Goal: Task Accomplishment & Management: Complete application form

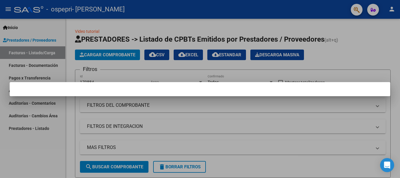
click at [367, 55] on div at bounding box center [200, 89] width 400 height 178
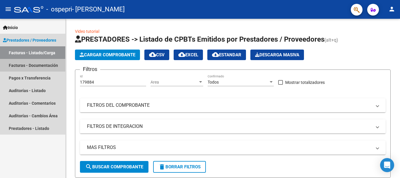
click at [35, 65] on link "Facturas - Documentación" at bounding box center [32, 65] width 65 height 13
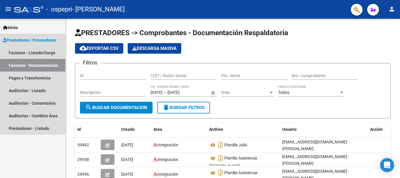
click at [37, 39] on span "Prestadores / Proveedores" at bounding box center [29, 40] width 53 height 6
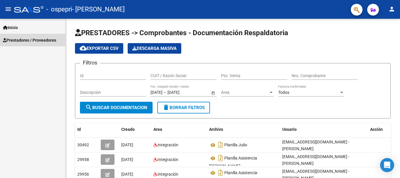
click at [37, 39] on span "Prestadores / Proveedores" at bounding box center [29, 40] width 53 height 6
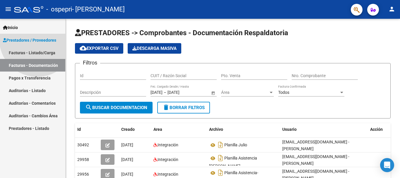
click at [37, 39] on span "Prestadores / Proveedores" at bounding box center [29, 40] width 53 height 6
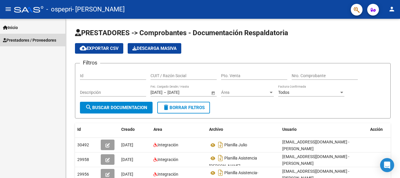
click at [39, 40] on span "Prestadores / Proveedores" at bounding box center [29, 40] width 53 height 6
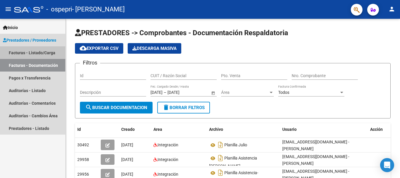
click at [38, 51] on link "Facturas - Listado/Carga" at bounding box center [32, 52] width 65 height 13
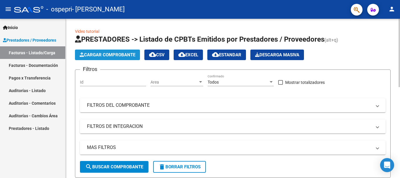
click at [116, 54] on span "Cargar Comprobante" at bounding box center [108, 54] width 56 height 5
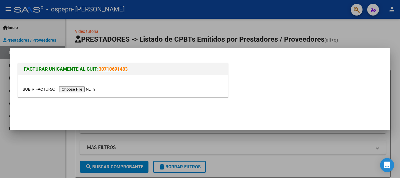
click at [81, 89] on input "file" at bounding box center [60, 89] width 74 height 6
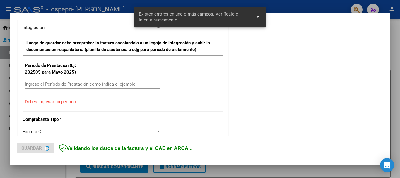
scroll to position [146, 0]
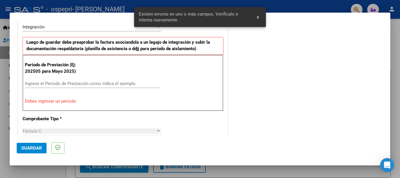
click at [45, 81] on input "Ingrese el Período de Prestación como indica el ejemplo" at bounding box center [92, 83] width 135 height 5
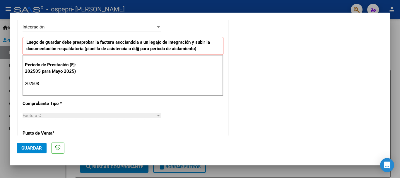
type input "202508"
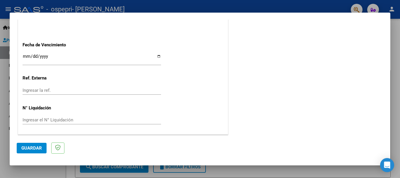
scroll to position [400, 0]
click at [27, 146] on span "Guardar" at bounding box center [31, 147] width 21 height 5
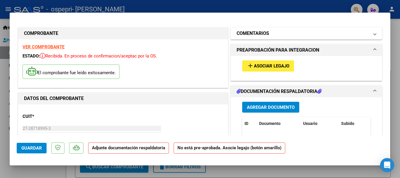
click at [271, 32] on mat-panel-title "COMENTARIOS" at bounding box center [303, 33] width 133 height 7
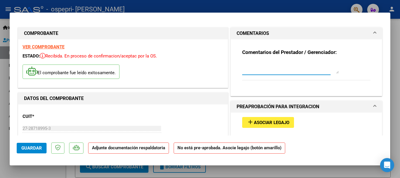
click at [245, 72] on textarea at bounding box center [290, 68] width 97 height 12
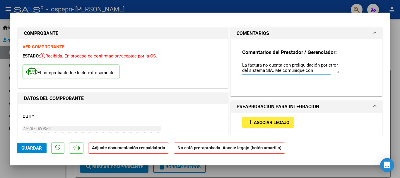
scroll to position [5, 0]
type textarea "La factura no cuenta con preliquidación por error del sistema SIA. Me comuniqué…"
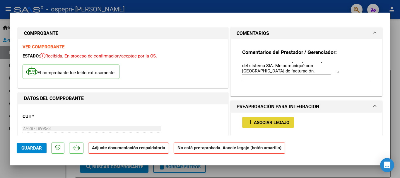
click at [272, 126] on button "add Asociar Legajo" at bounding box center [268, 122] width 52 height 11
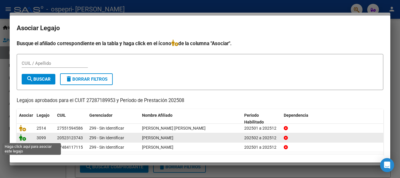
click at [24, 140] on icon at bounding box center [22, 137] width 7 height 6
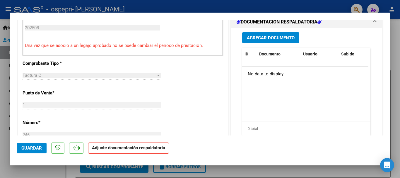
scroll to position [196, 0]
click at [31, 148] on span "Guardar" at bounding box center [31, 147] width 21 height 5
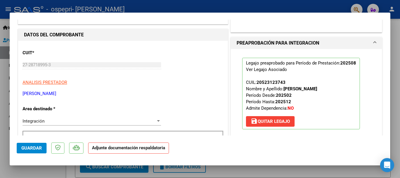
scroll to position [0, 0]
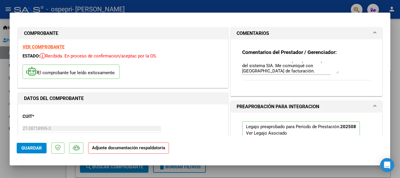
click at [3, 106] on div at bounding box center [200, 89] width 400 height 178
type input "$ 0,00"
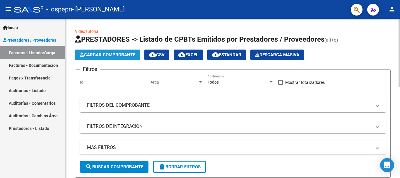
click at [121, 54] on span "Cargar Comprobante" at bounding box center [108, 54] width 56 height 5
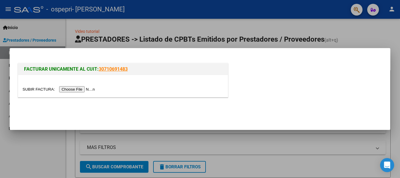
click at [84, 91] on input "file" at bounding box center [60, 89] width 74 height 6
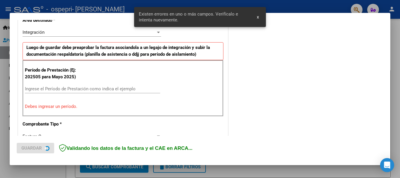
scroll to position [146, 0]
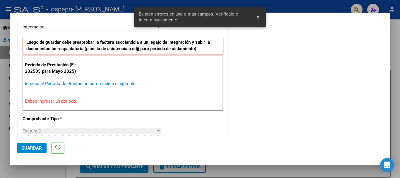
click at [82, 82] on input "Ingrese el Período de Prestación como indica el ejemplo" at bounding box center [92, 83] width 135 height 5
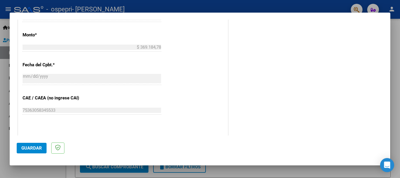
scroll to position [400, 0]
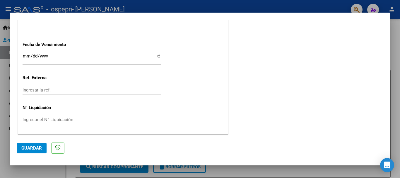
type input "202508"
click at [32, 148] on span "Guardar" at bounding box center [31, 147] width 21 height 5
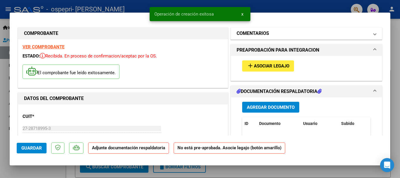
click at [261, 32] on h1 "COMENTARIOS" at bounding box center [253, 33] width 33 height 7
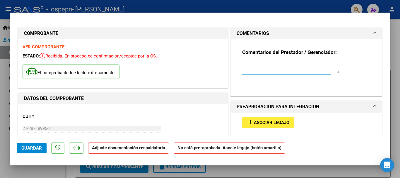
click at [245, 72] on textarea at bounding box center [290, 68] width 97 height 12
click at [250, 63] on textarea "La fCTURA NO CUENTA CON [PERSON_NAME]" at bounding box center [290, 68] width 97 height 12
click at [318, 65] on textarea "La FACTURA NO CUENTA CON [PERSON_NAME]" at bounding box center [290, 68] width 97 height 12
click at [244, 64] on textarea "La FACTURA NO CUENTA CON PRELIQUIDACIÓN." at bounding box center [290, 68] width 97 height 12
click at [278, 72] on textarea "LA FACTURA NO CUENTA CON PRELIQUIDACIÓN." at bounding box center [290, 68] width 97 height 12
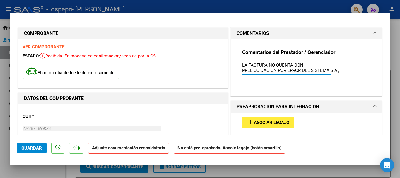
scroll to position [5, 0]
click at [262, 121] on span "Asociar Legajo" at bounding box center [271, 122] width 35 height 5
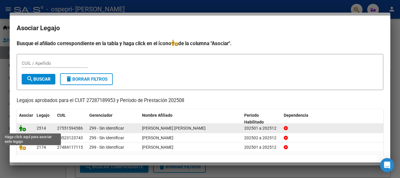
click at [25, 130] on icon at bounding box center [22, 128] width 7 height 6
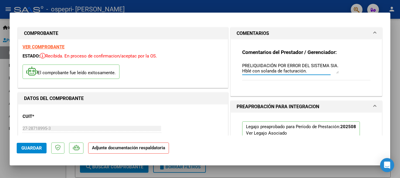
click at [254, 71] on textarea "LA FACTURA NO CUENTA CON PRELIQUIDACIÓN POR ERROR DEL SISTEMA SIA. Hblé con sol…" at bounding box center [290, 68] width 97 height 12
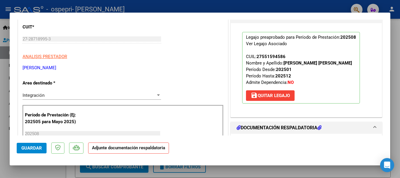
scroll to position [91, 0]
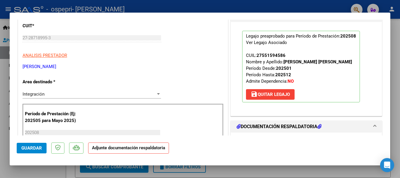
type textarea "LA FACTURA NO CUENTA CON PRELIQUIDACIÓN POR ERROR DEL SISTEMA SIA. Hablé con so…"
click at [29, 148] on span "Guardar" at bounding box center [31, 147] width 21 height 5
click at [0, 66] on div at bounding box center [200, 89] width 400 height 178
type input "$ 0,00"
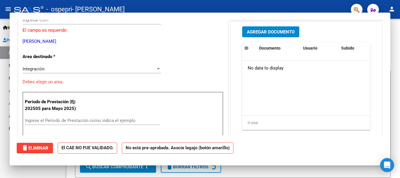
scroll to position [73, 0]
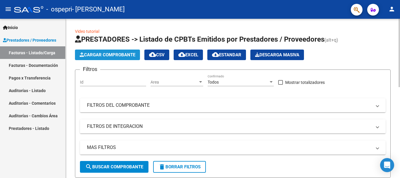
click at [112, 54] on span "Cargar Comprobante" at bounding box center [108, 54] width 56 height 5
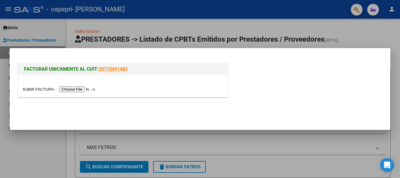
click at [84, 90] on input "file" at bounding box center [60, 89] width 74 height 6
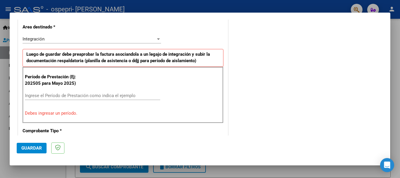
scroll to position [135, 0]
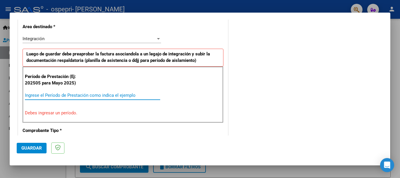
click at [98, 94] on input "Ingrese el Período de Prestación como indica el ejemplo" at bounding box center [92, 95] width 135 height 5
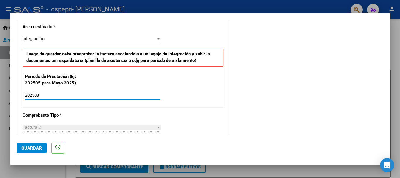
type input "202508"
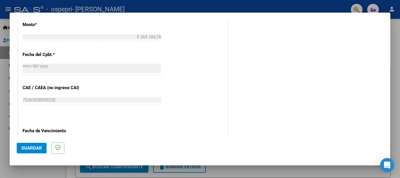
scroll to position [362, 0]
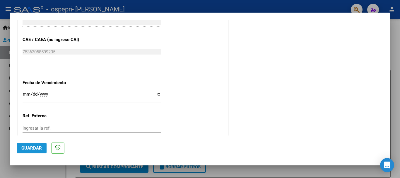
click at [37, 147] on span "Guardar" at bounding box center [31, 147] width 21 height 5
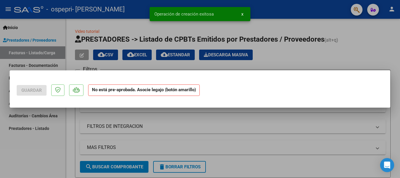
scroll to position [0, 0]
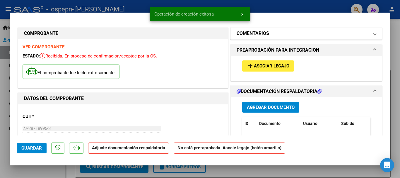
click at [254, 32] on h1 "COMENTARIOS" at bounding box center [253, 33] width 33 height 7
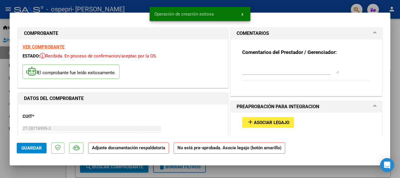
click at [245, 73] on textarea at bounding box center [290, 68] width 97 height 12
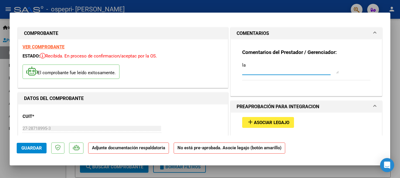
type textarea "l"
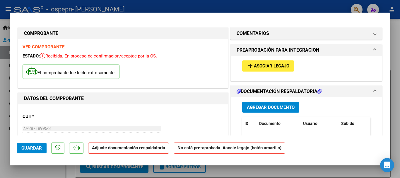
click at [305, 65] on div "add Asociar Legajo" at bounding box center [306, 66] width 137 height 20
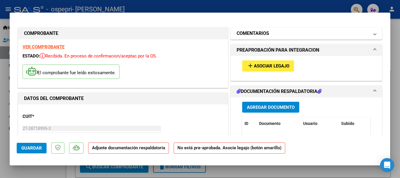
click at [365, 34] on span "COMENTARIOS" at bounding box center [305, 33] width 137 height 7
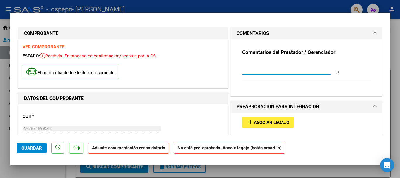
click at [258, 73] on textarea at bounding box center [290, 68] width 97 height 12
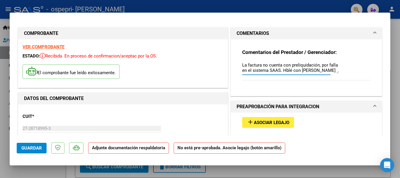
scroll to position [5, 0]
click at [295, 64] on textarea "La factura no cuenta con preliquidación, por falla en el sistema SAAS. Hblé con…" at bounding box center [290, 68] width 97 height 12
type textarea "La factura no cuenta con preliquidación, por falla en el sistema SAAS. Hablé co…"
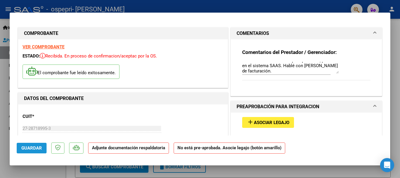
click at [35, 147] on span "Guardar" at bounding box center [31, 147] width 21 height 5
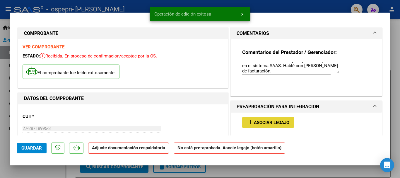
click at [264, 122] on span "Asociar Legajo" at bounding box center [271, 122] width 35 height 5
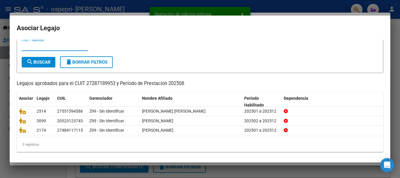
scroll to position [17, 0]
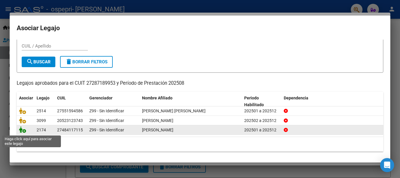
click at [23, 130] on icon at bounding box center [22, 129] width 7 height 6
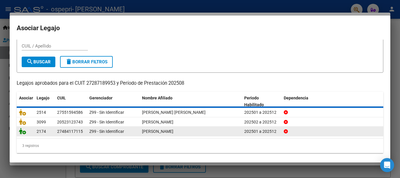
scroll to position [21, 0]
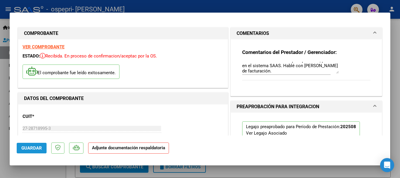
click at [31, 147] on span "Guardar" at bounding box center [31, 147] width 21 height 5
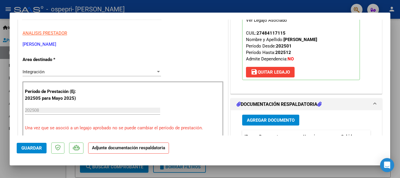
scroll to position [113, 0]
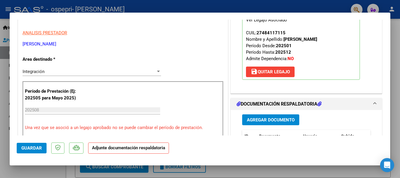
click at [2, 80] on div at bounding box center [200, 89] width 400 height 178
type input "$ 0,00"
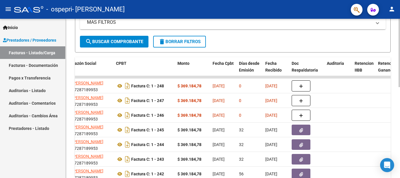
scroll to position [0, 168]
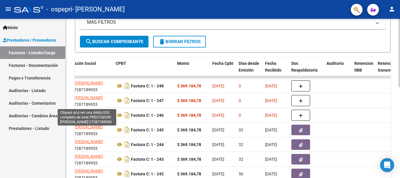
click at [91, 99] on span "[PERSON_NAME]" at bounding box center [87, 97] width 31 height 5
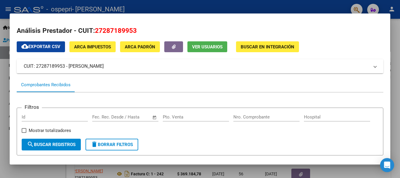
click at [269, 8] on div at bounding box center [200, 89] width 400 height 178
